Goal: Task Accomplishment & Management: Use online tool/utility

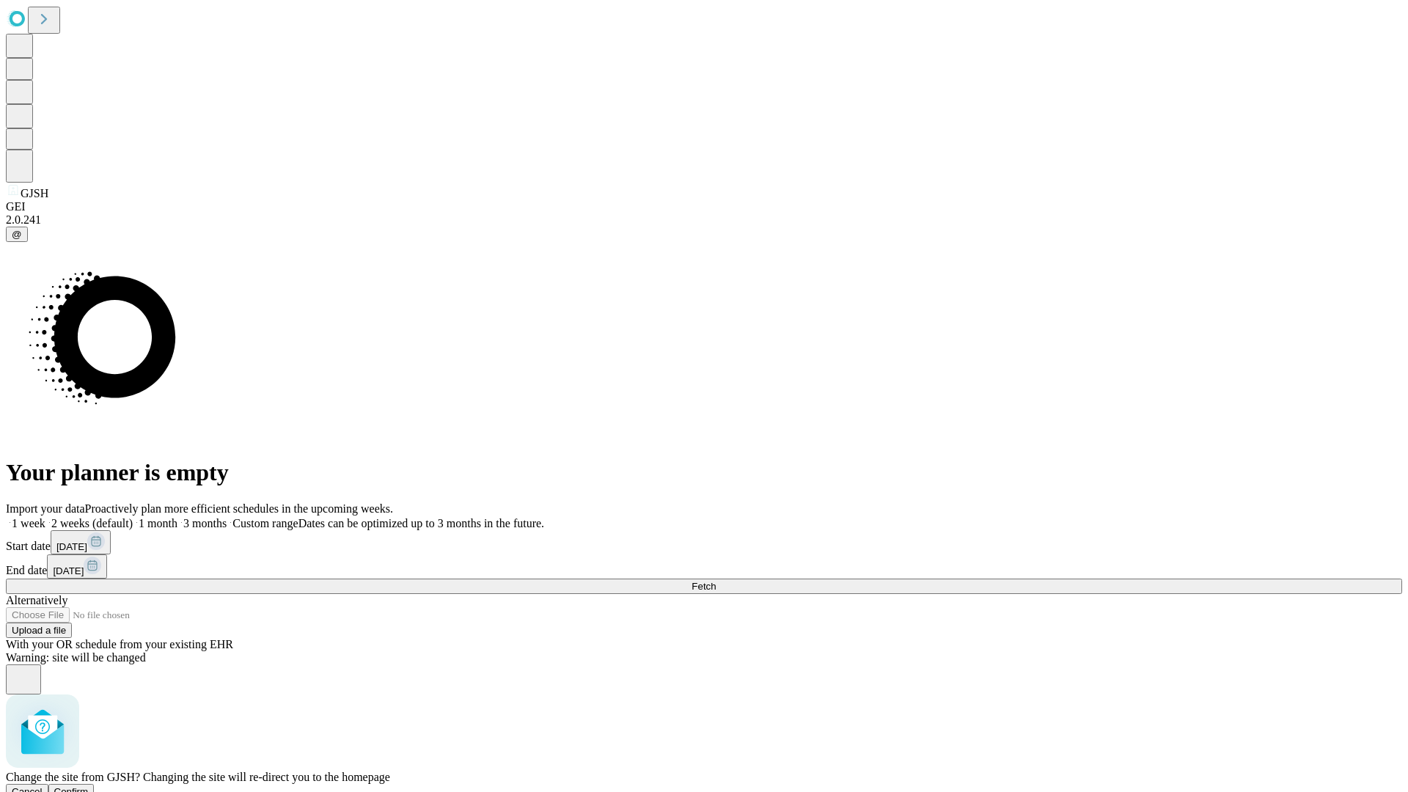
click at [89, 786] on span "Confirm" at bounding box center [71, 791] width 34 height 11
click at [45, 517] on label "1 week" at bounding box center [26, 523] width 40 height 12
click at [716, 581] on span "Fetch" at bounding box center [704, 586] width 24 height 11
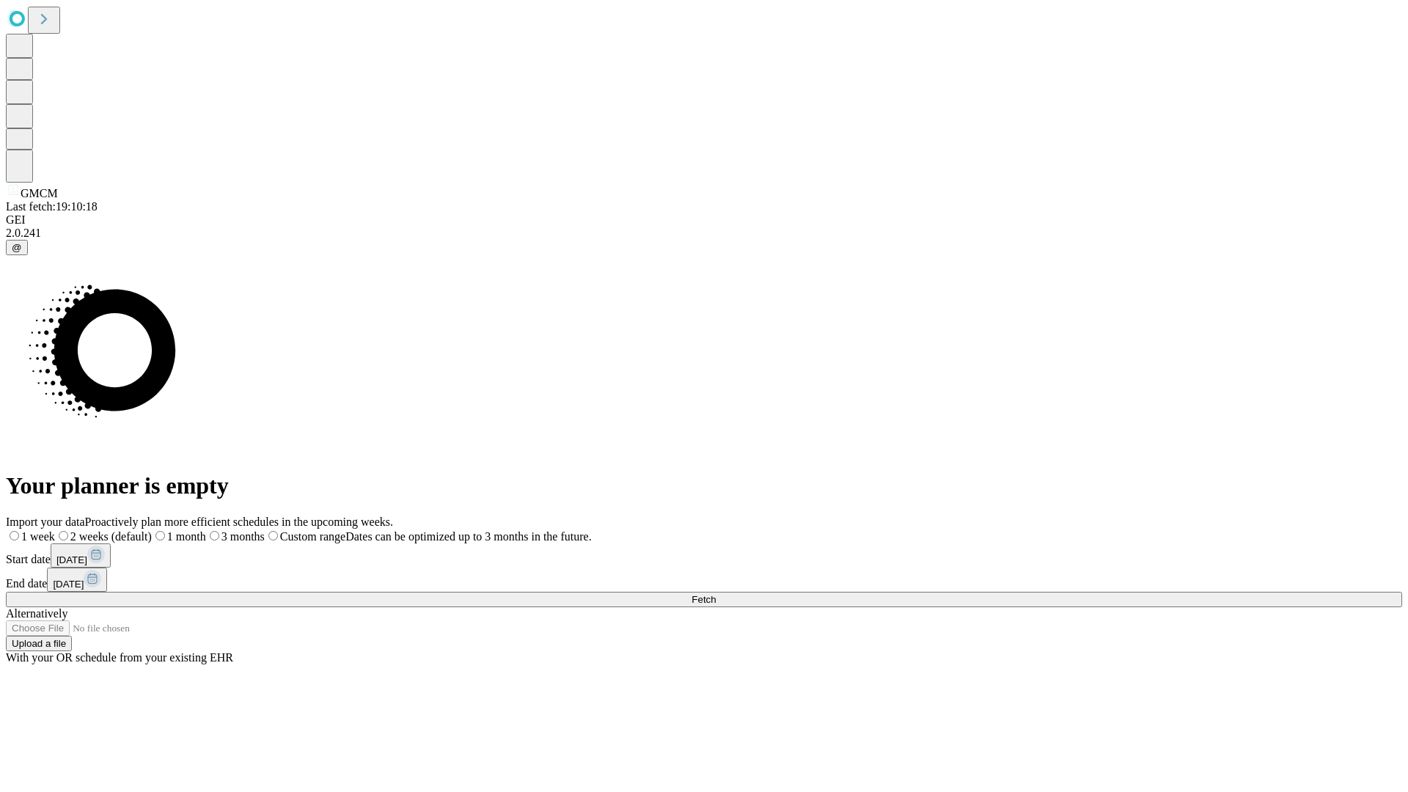
click at [716, 594] on span "Fetch" at bounding box center [704, 599] width 24 height 11
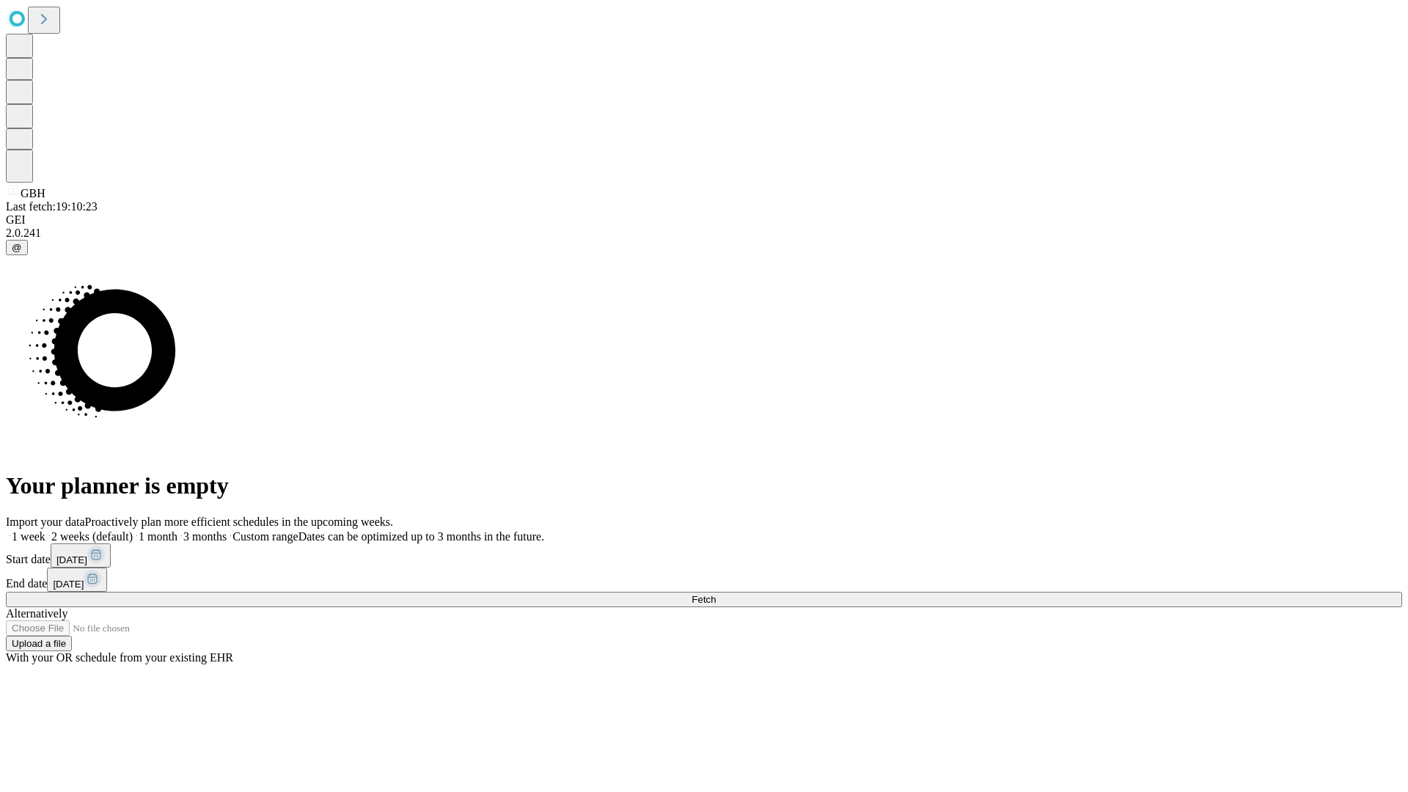
click at [45, 530] on label "1 week" at bounding box center [26, 536] width 40 height 12
click at [716, 594] on span "Fetch" at bounding box center [704, 599] width 24 height 11
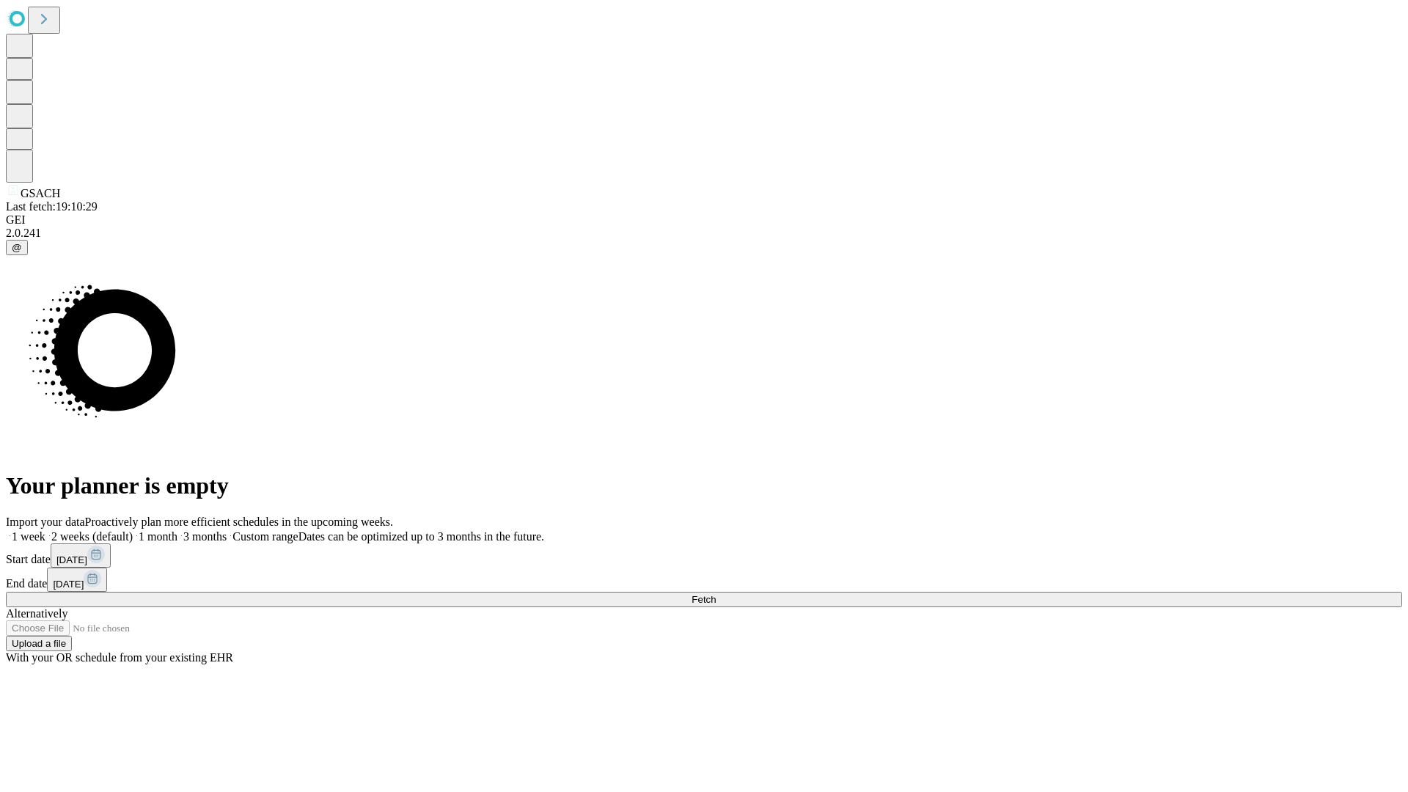
click at [45, 530] on label "1 week" at bounding box center [26, 536] width 40 height 12
click at [716, 594] on span "Fetch" at bounding box center [704, 599] width 24 height 11
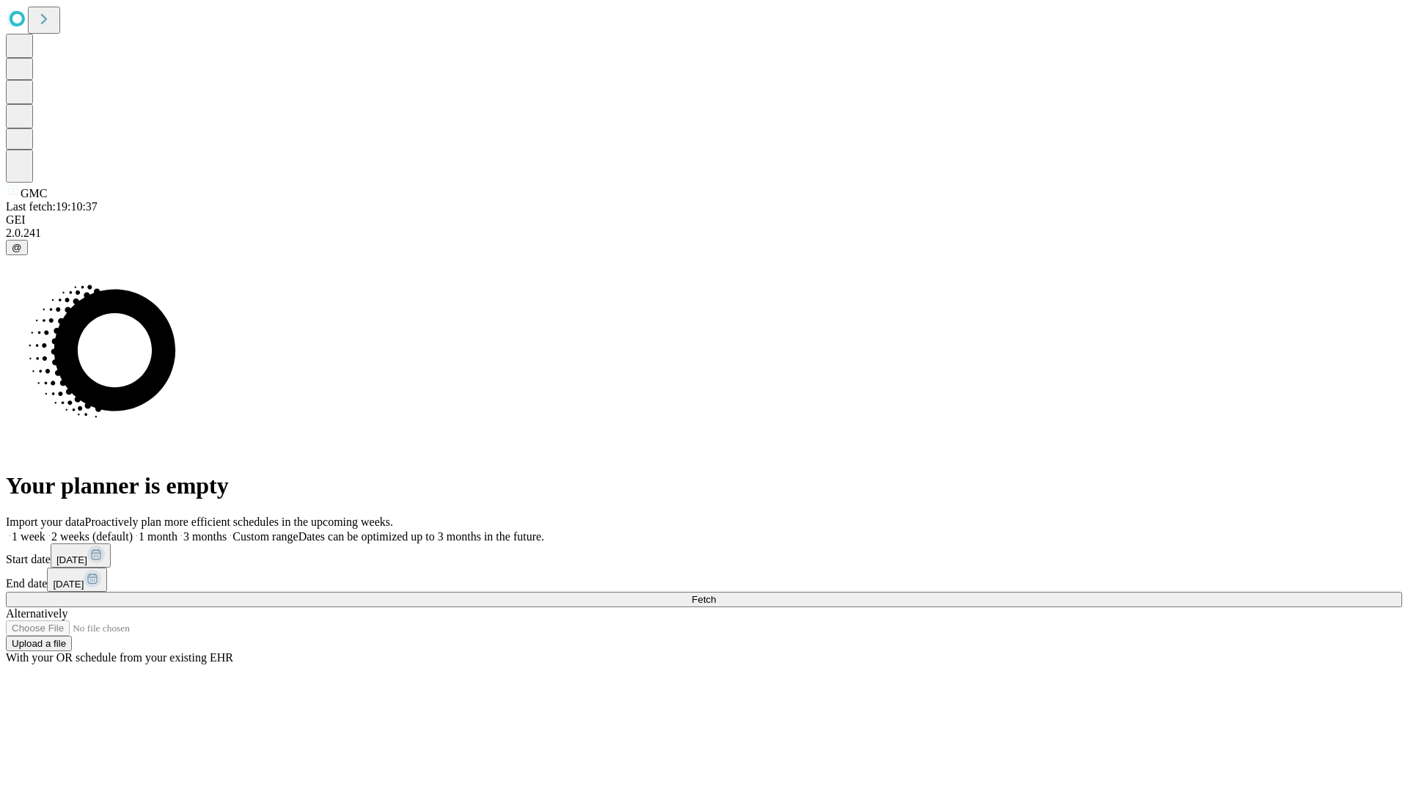
click at [45, 530] on label "1 week" at bounding box center [26, 536] width 40 height 12
click at [716, 594] on span "Fetch" at bounding box center [704, 599] width 24 height 11
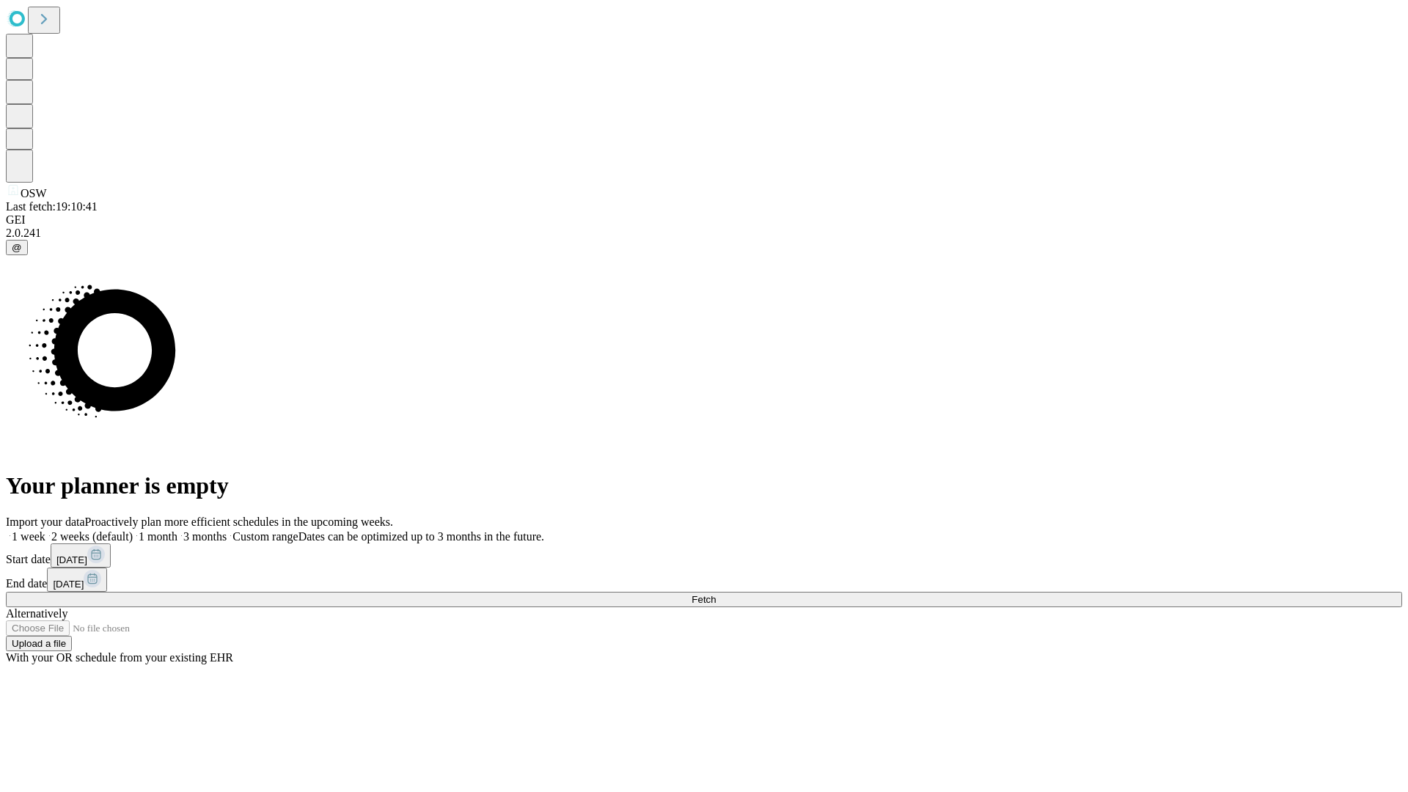
click at [45, 530] on label "1 week" at bounding box center [26, 536] width 40 height 12
click at [716, 594] on span "Fetch" at bounding box center [704, 599] width 24 height 11
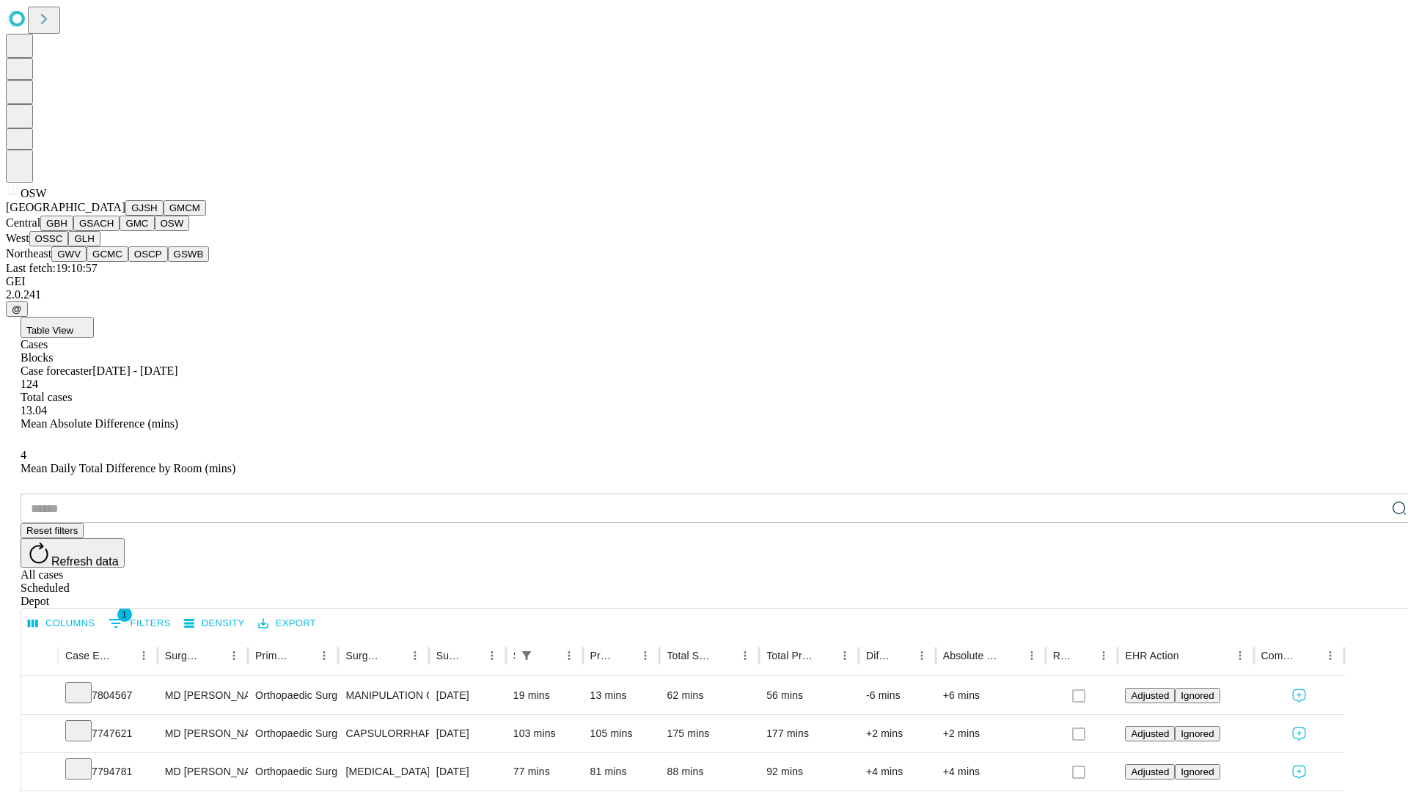
click at [69, 246] on button "OSSC" at bounding box center [49, 238] width 40 height 15
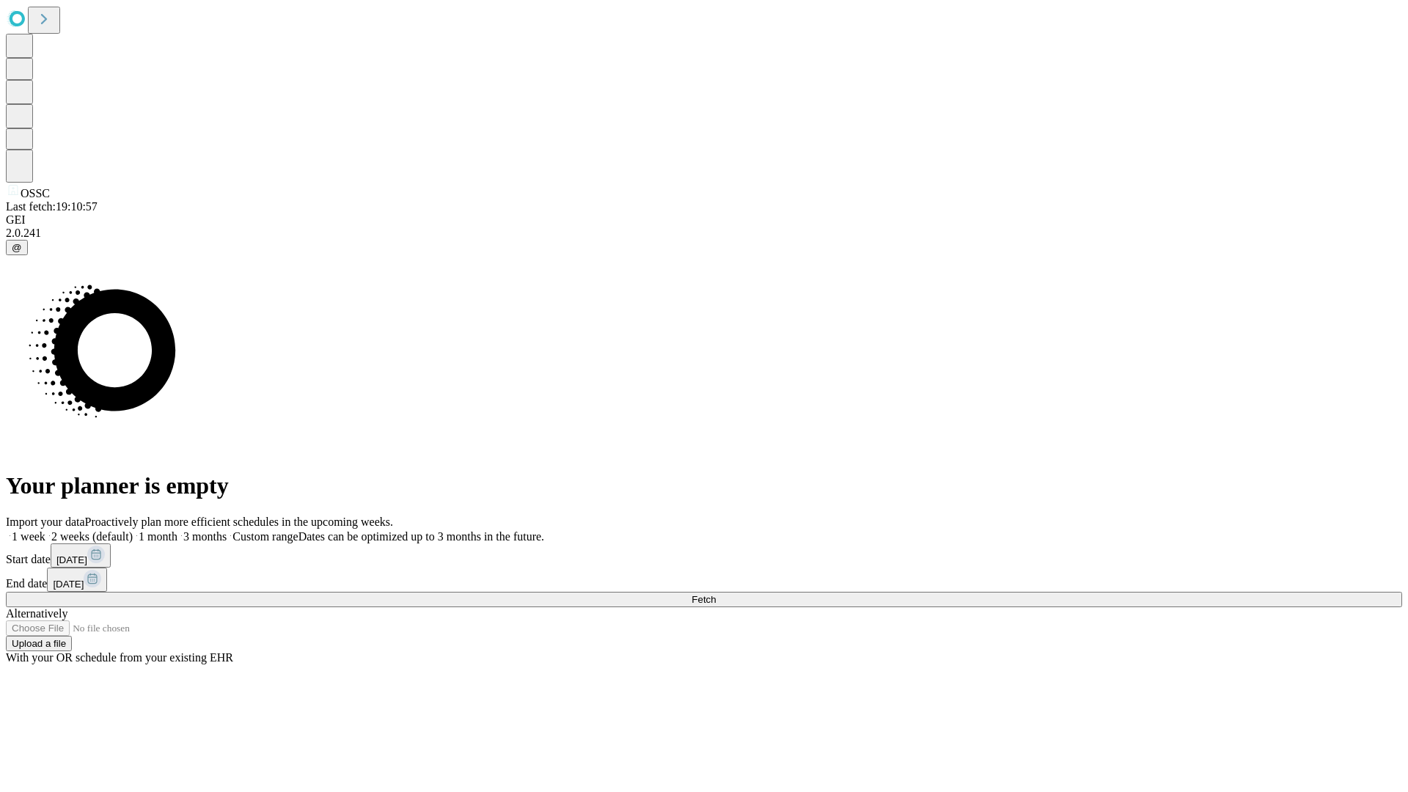
click at [45, 530] on label "1 week" at bounding box center [26, 536] width 40 height 12
click at [716, 594] on span "Fetch" at bounding box center [704, 599] width 24 height 11
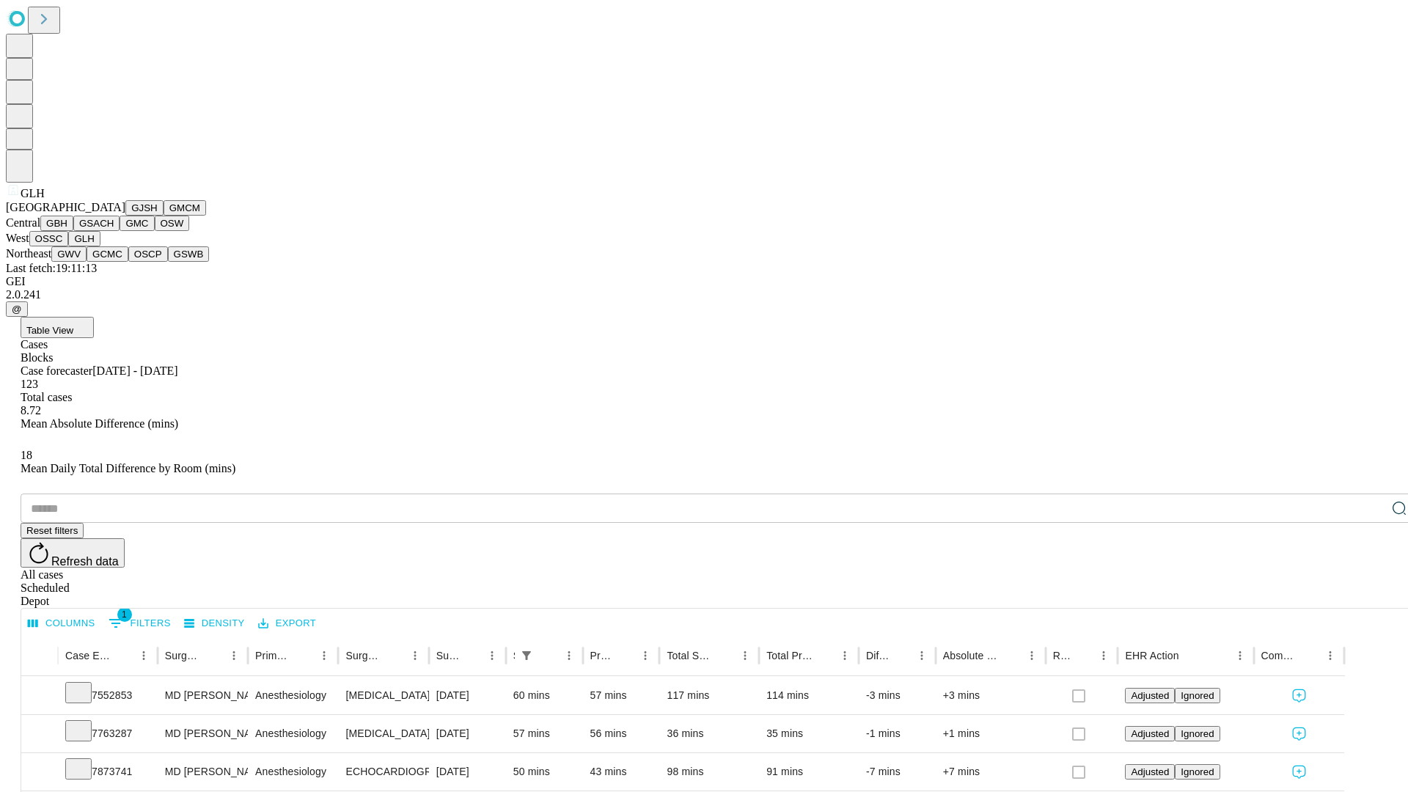
click at [87, 262] on button "GWV" at bounding box center [68, 253] width 35 height 15
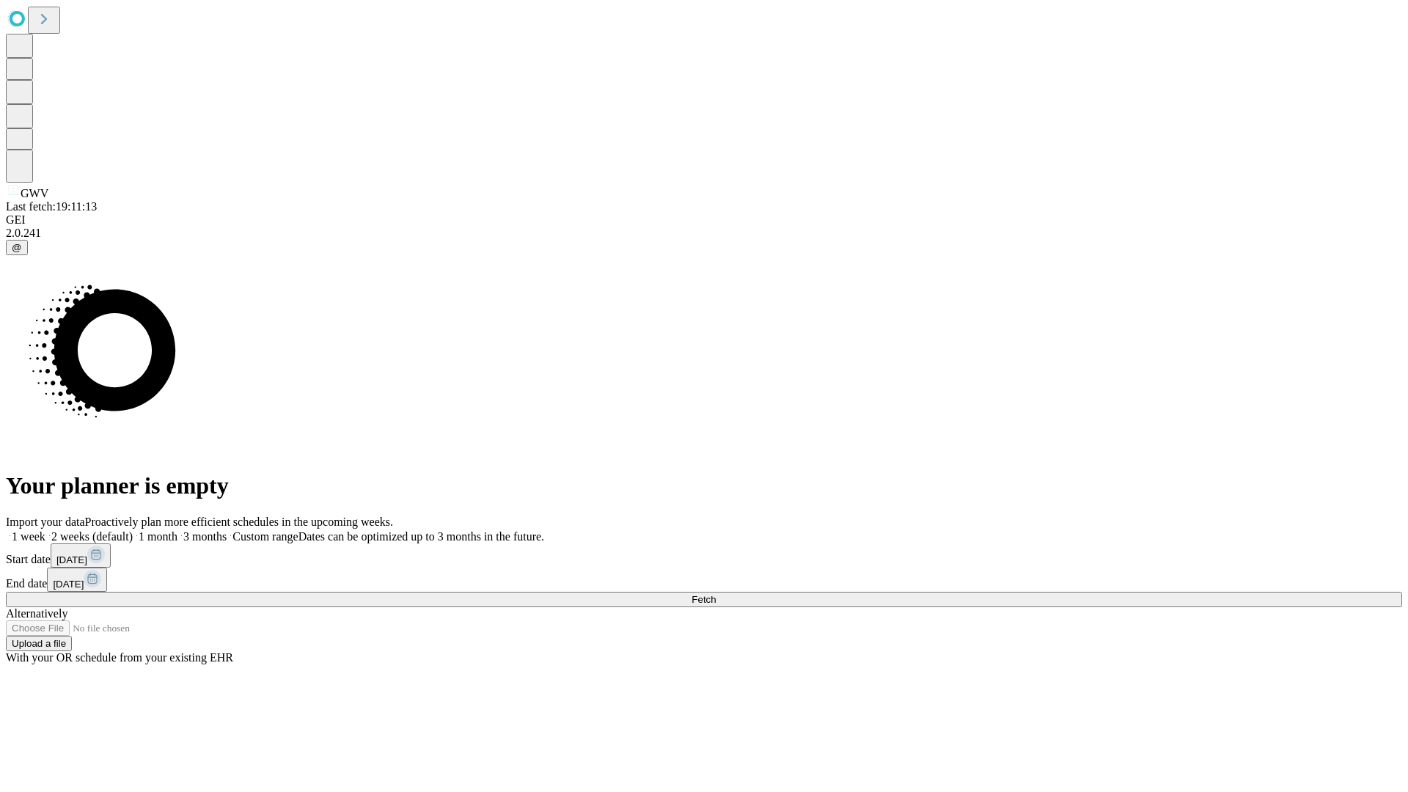
click at [45, 530] on label "1 week" at bounding box center [26, 536] width 40 height 12
click at [716, 594] on span "Fetch" at bounding box center [704, 599] width 24 height 11
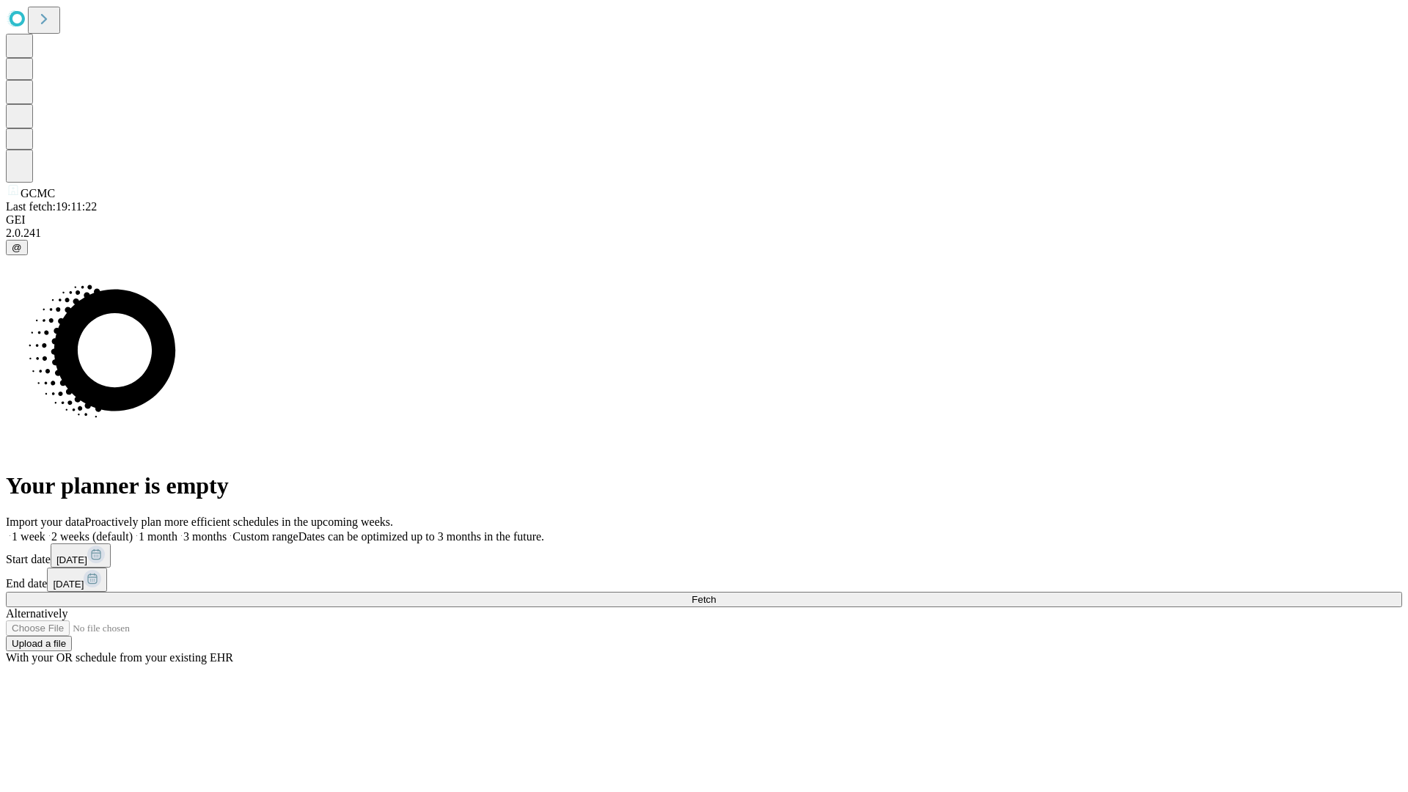
click at [45, 530] on label "1 week" at bounding box center [26, 536] width 40 height 12
click at [716, 594] on span "Fetch" at bounding box center [704, 599] width 24 height 11
